Goal: Use online tool/utility

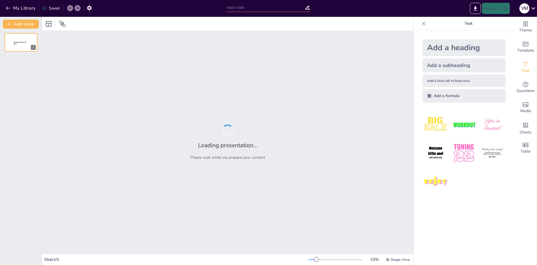
type input "Imported Maestro-de-Articulos-ECO-Limpieza.pptx"
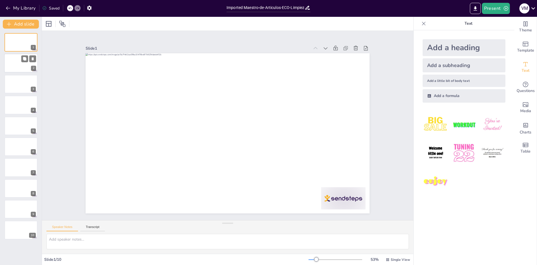
click at [24, 66] on div at bounding box center [21, 63] width 34 height 19
click at [13, 85] on div at bounding box center [21, 83] width 34 height 19
click at [11, 104] on div at bounding box center [21, 104] width 34 height 19
click at [15, 129] on div at bounding box center [21, 125] width 34 height 19
click at [17, 148] on div at bounding box center [21, 146] width 34 height 19
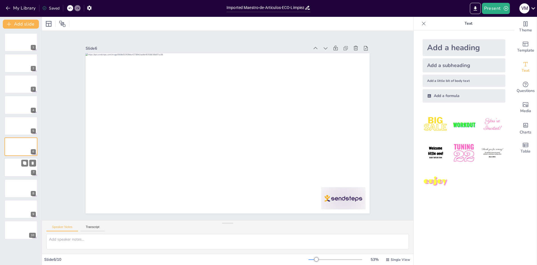
click at [15, 172] on div at bounding box center [21, 167] width 34 height 19
click at [17, 188] on div at bounding box center [21, 188] width 34 height 19
click at [18, 209] on div at bounding box center [21, 208] width 34 height 19
click at [18, 224] on div at bounding box center [21, 229] width 34 height 19
click at [19, 62] on div at bounding box center [21, 63] width 34 height 19
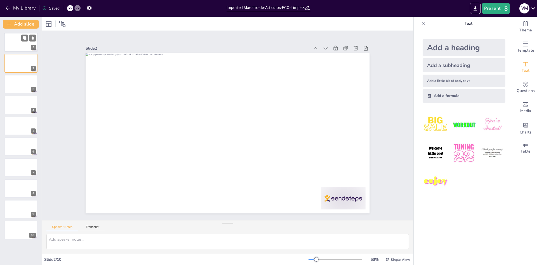
click at [17, 46] on div at bounding box center [21, 42] width 34 height 19
click at [462, 146] on img at bounding box center [464, 153] width 26 height 26
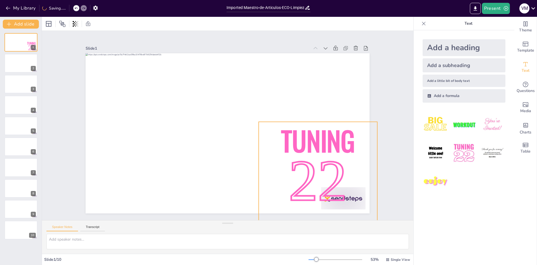
drag, startPoint x: 216, startPoint y: 140, endPoint x: 330, endPoint y: 192, distance: 125.9
click at [330, 192] on span "22" at bounding box center [318, 180] width 58 height 65
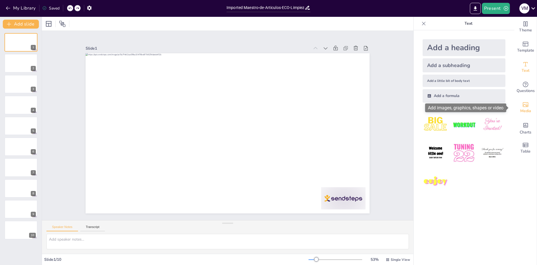
click at [526, 102] on div "Media" at bounding box center [526, 107] width 22 height 20
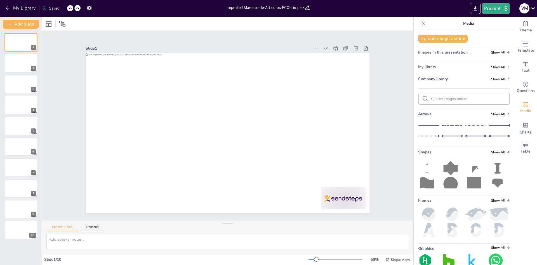
scroll to position [28, 0]
